Goal: Navigation & Orientation: Find specific page/section

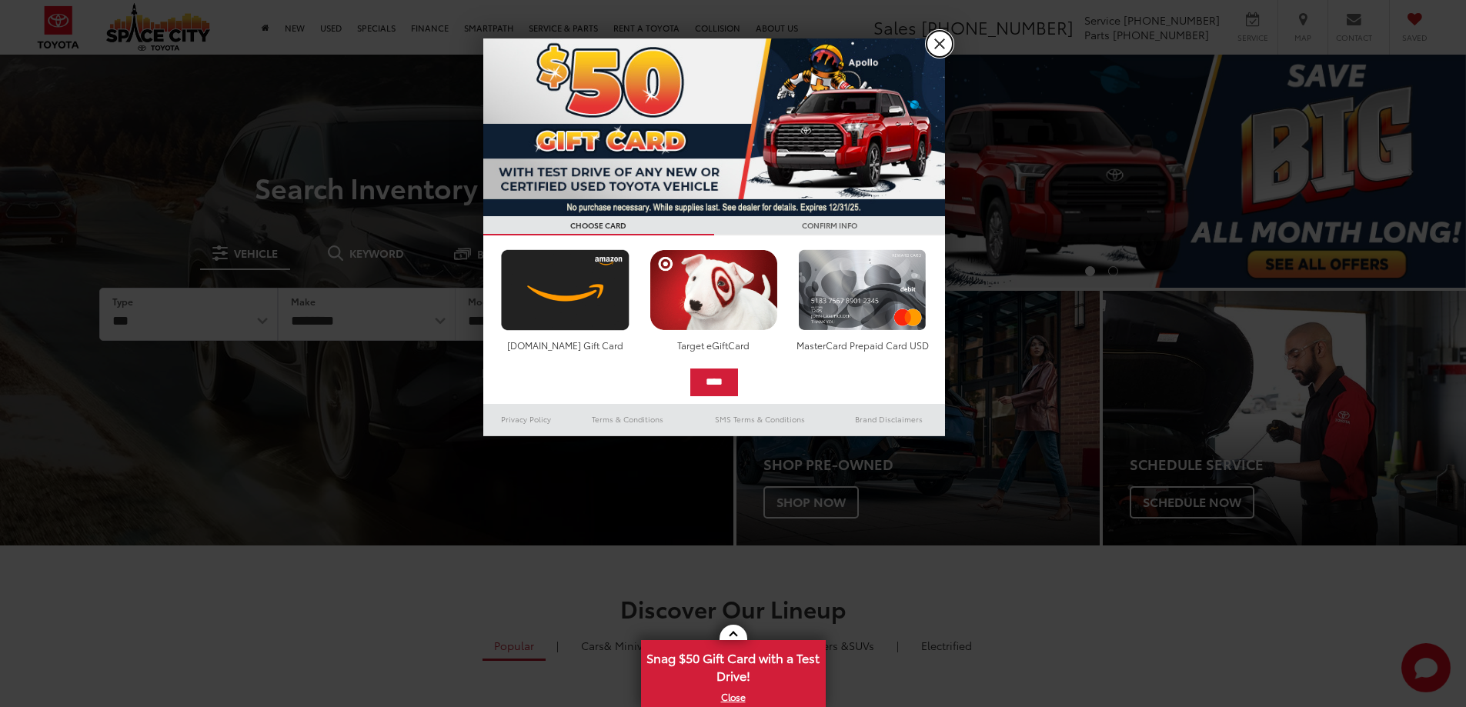
click at [937, 47] on link "X" at bounding box center [940, 44] width 26 height 26
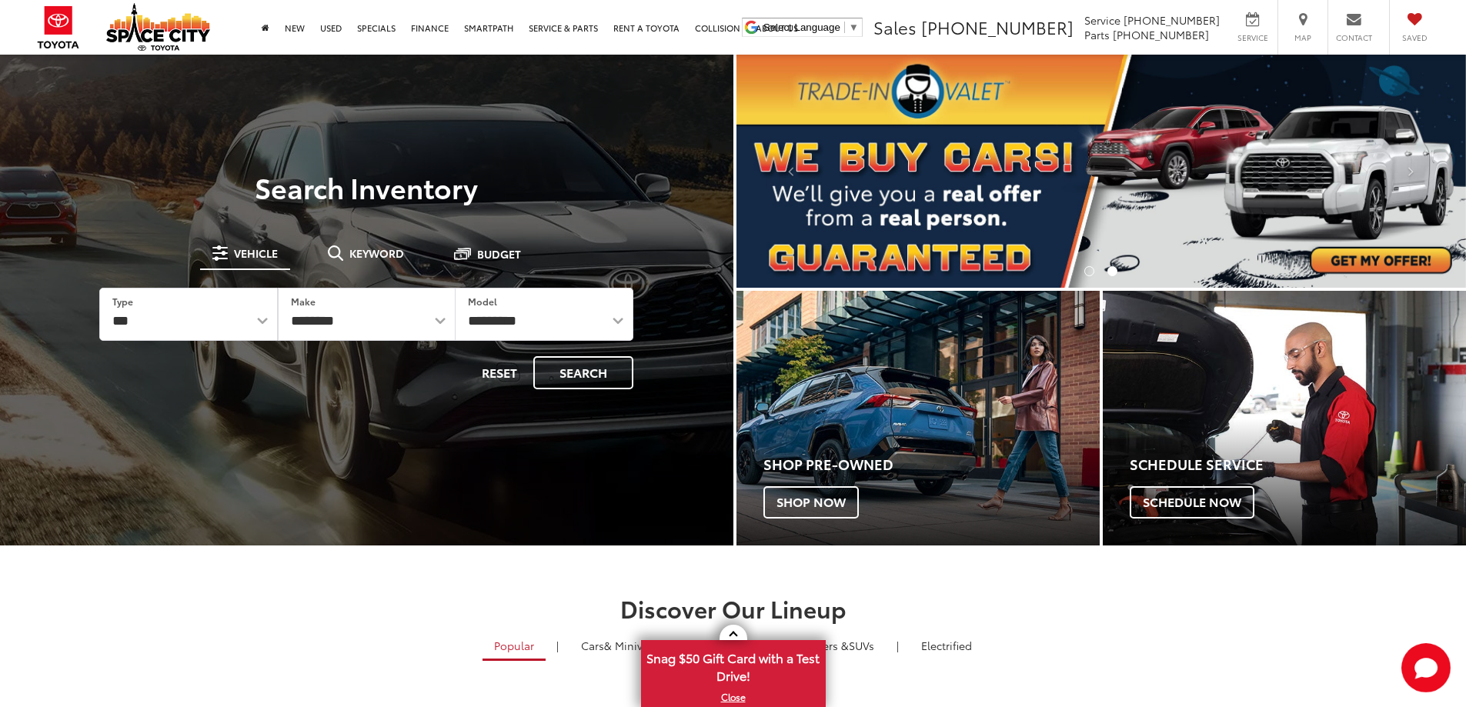
click at [935, 46] on ul "Select Language ​ ▼ Sales [PHONE_NUMBER] Service [PHONE_NUMBER] Parts [PHONE_NU…" at bounding box center [1090, 27] width 705 height 55
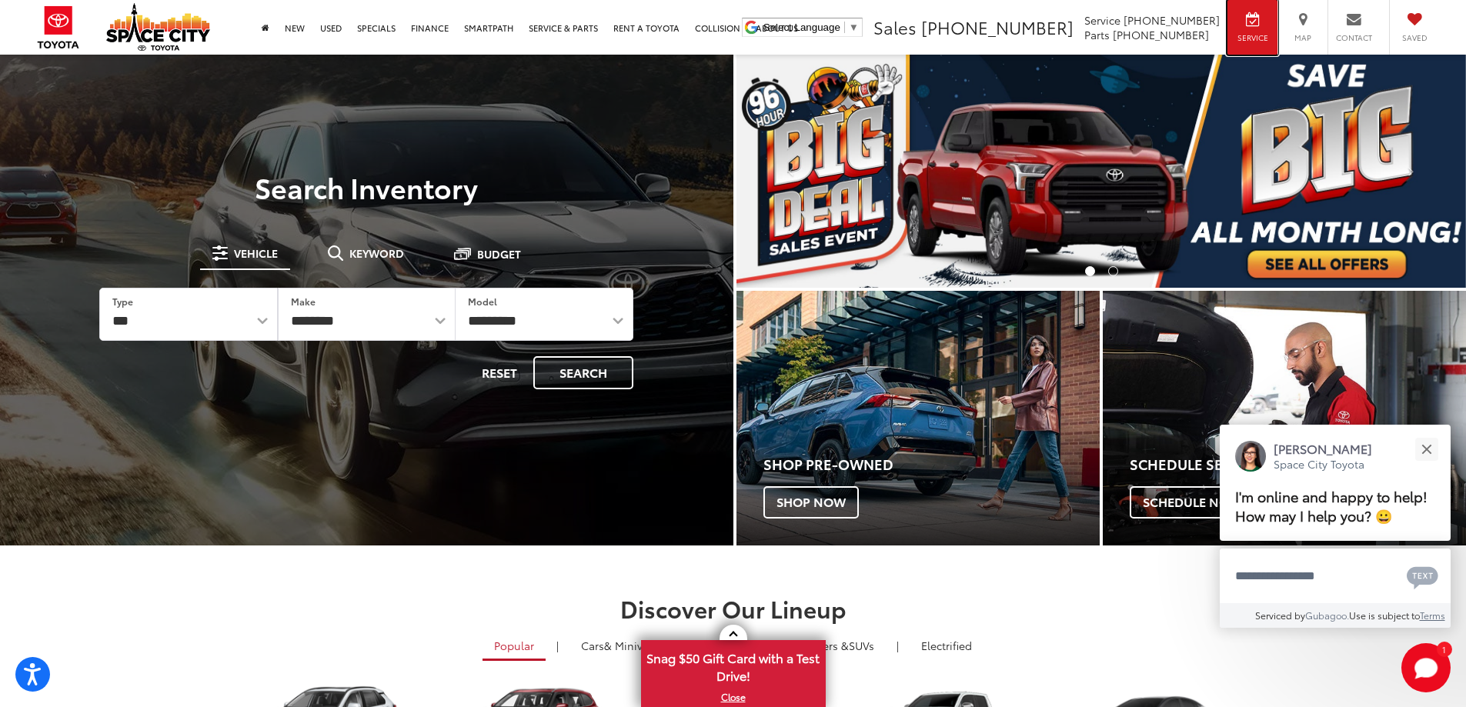
click at [1253, 25] on icon at bounding box center [1252, 19] width 13 height 11
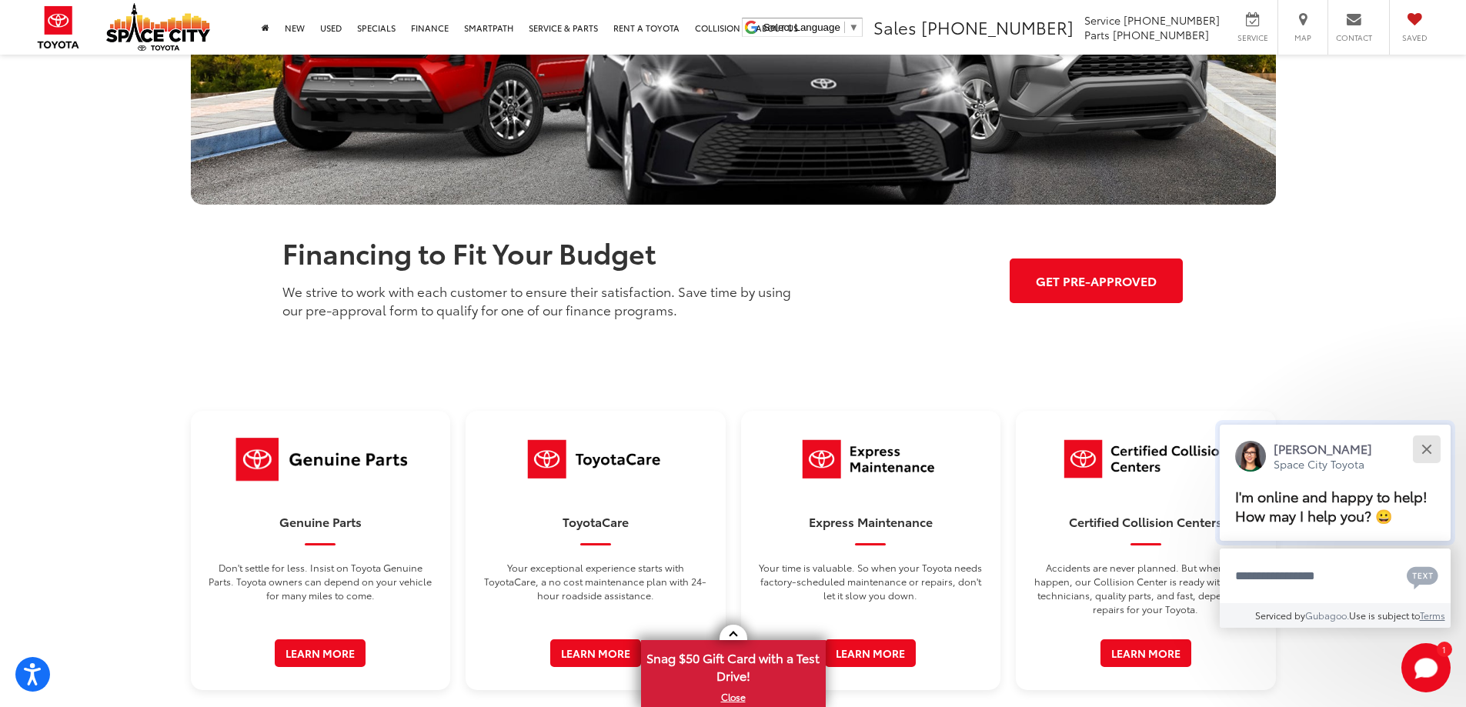
click at [1431, 443] on button "Close" at bounding box center [1426, 448] width 33 height 33
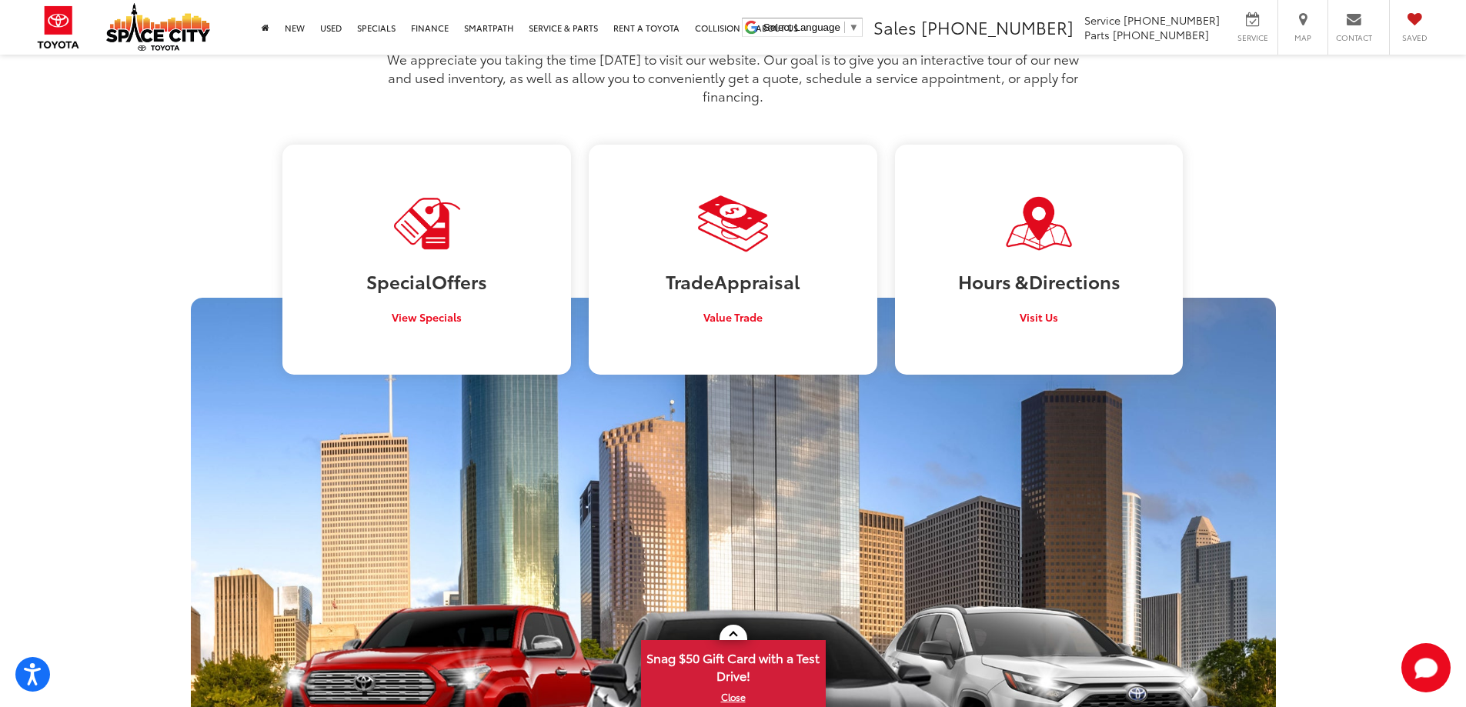
scroll to position [1264, 0]
